Goal: Task Accomplishment & Management: Use online tool/utility

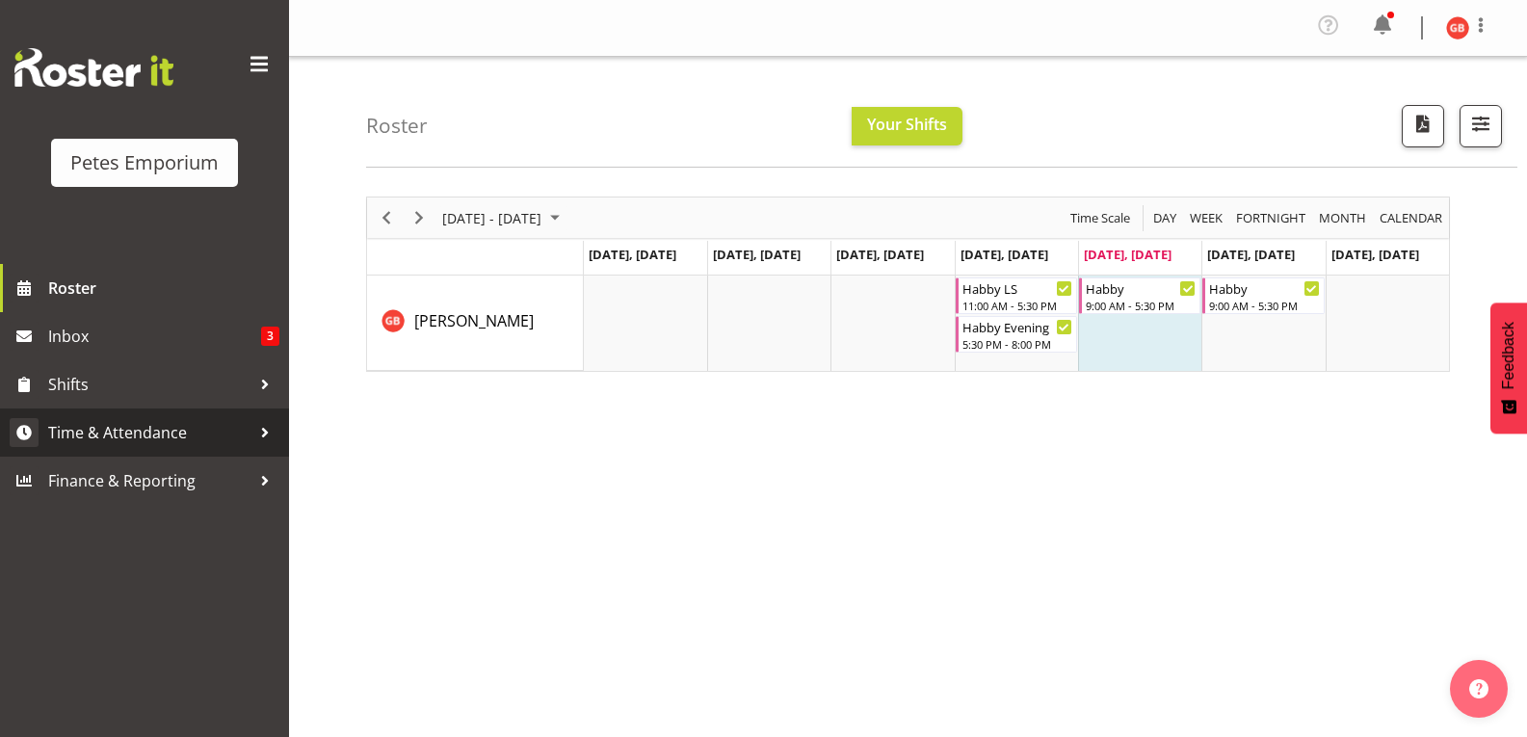
click at [138, 424] on span "Time & Attendance" at bounding box center [149, 432] width 202 height 29
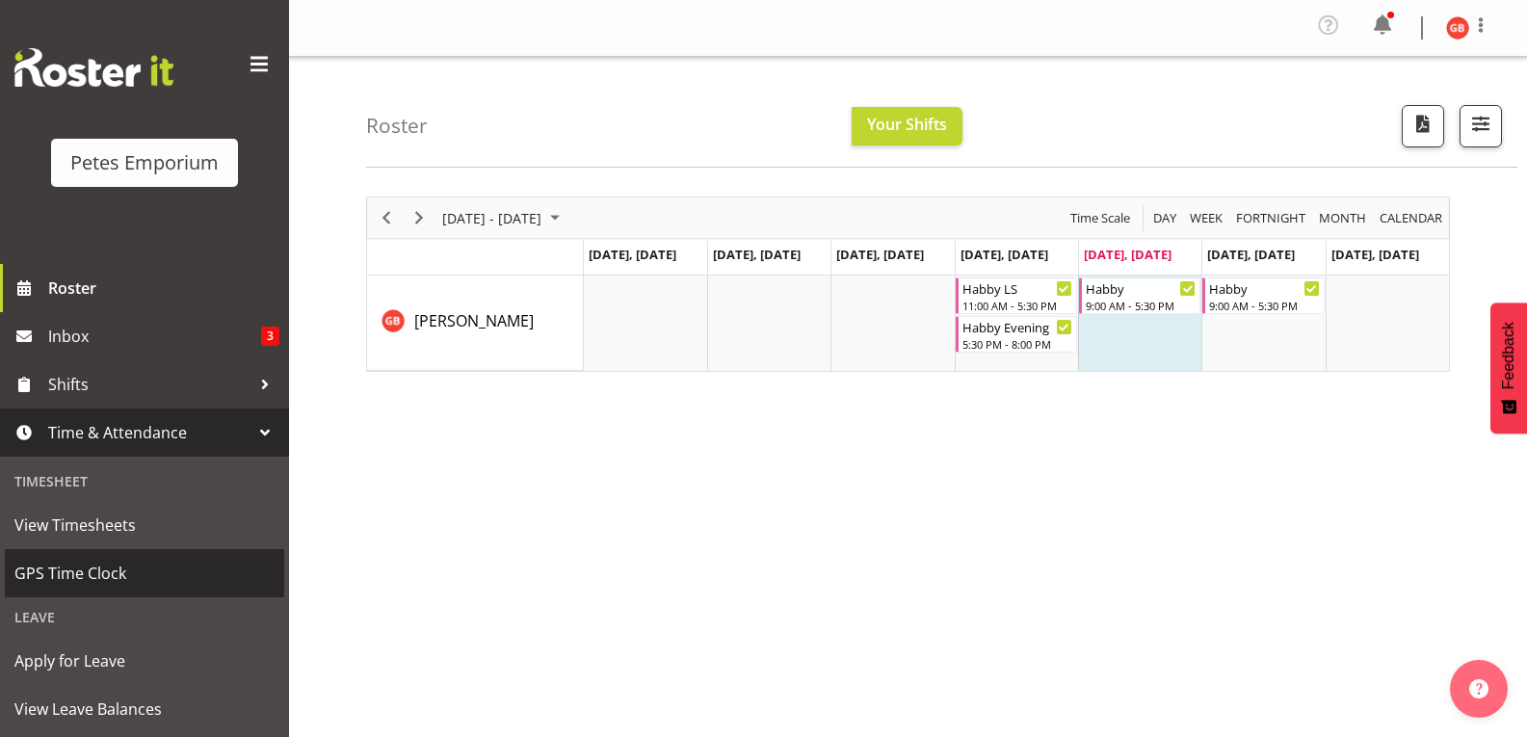
click at [89, 579] on span "GPS Time Clock" at bounding box center [144, 573] width 260 height 29
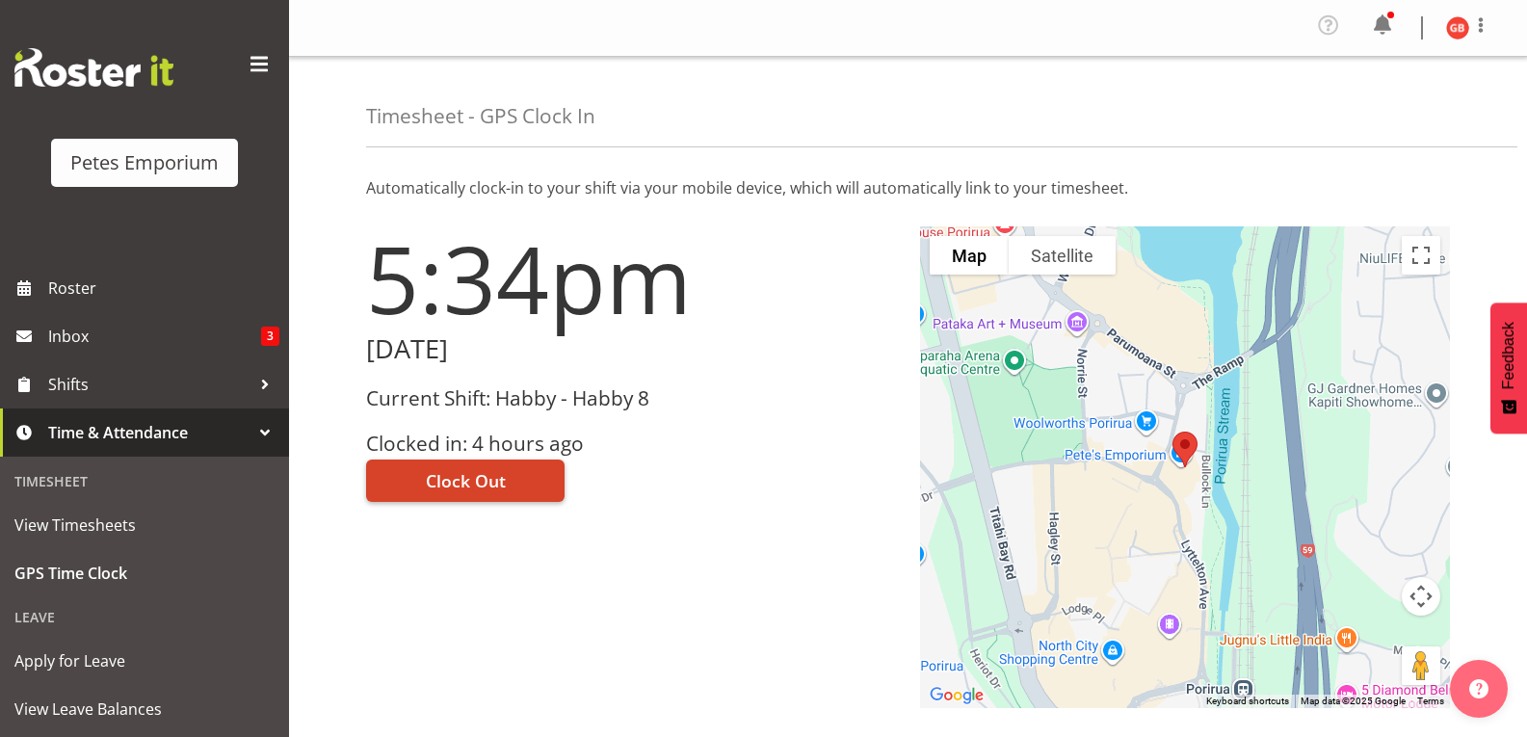
click at [510, 491] on button "Clock Out" at bounding box center [465, 480] width 198 height 42
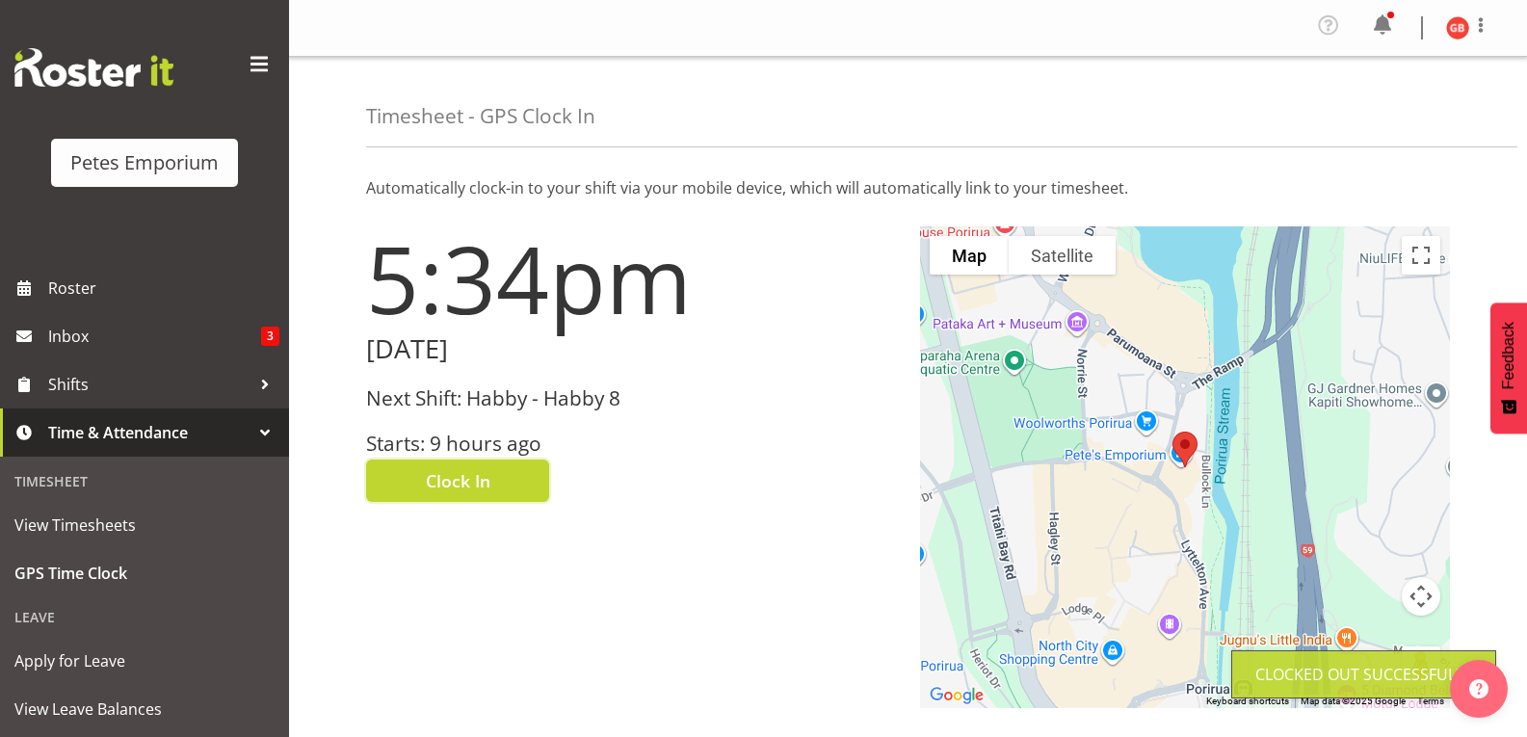
click at [1449, 25] on img at bounding box center [1457, 27] width 23 height 23
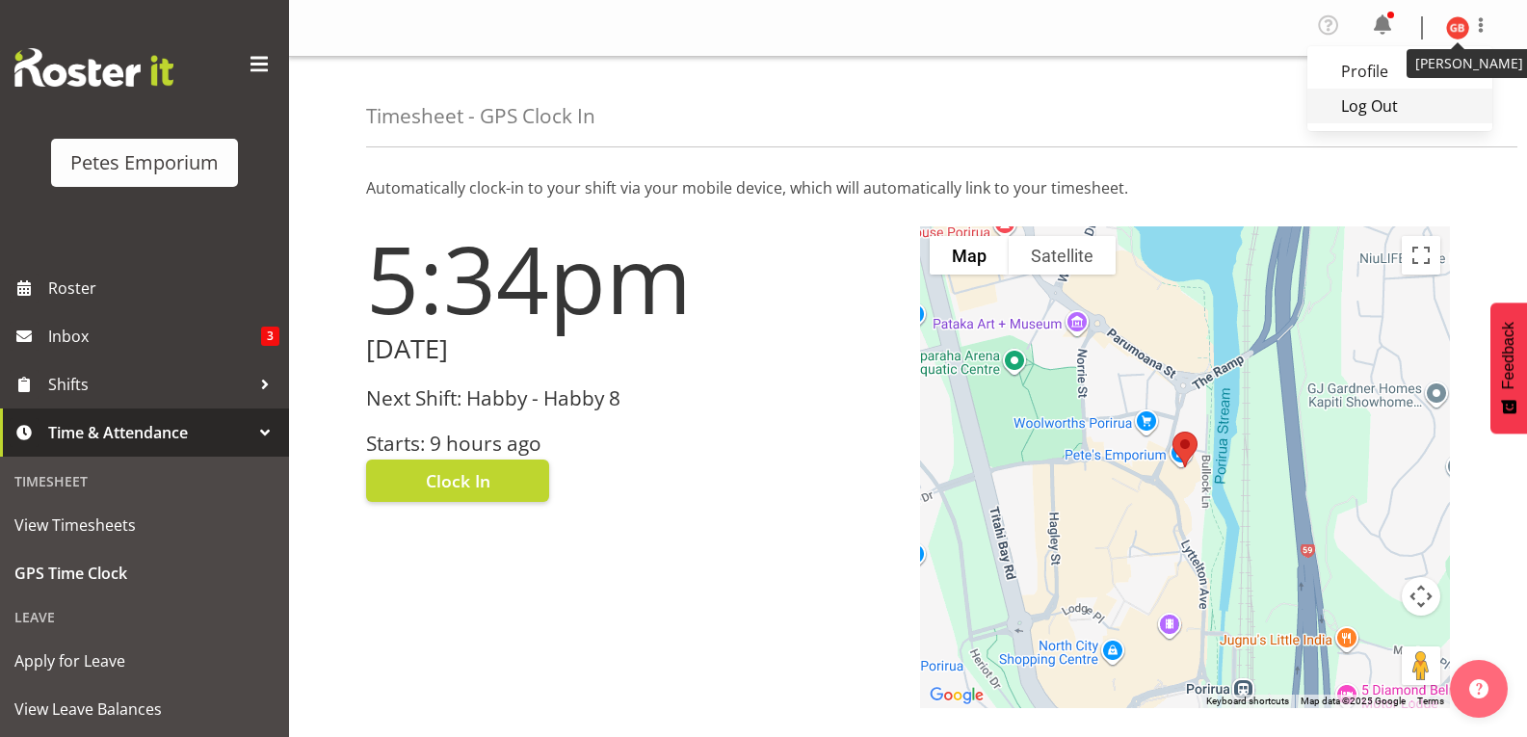
click at [1350, 119] on link "Log Out" at bounding box center [1399, 106] width 185 height 35
